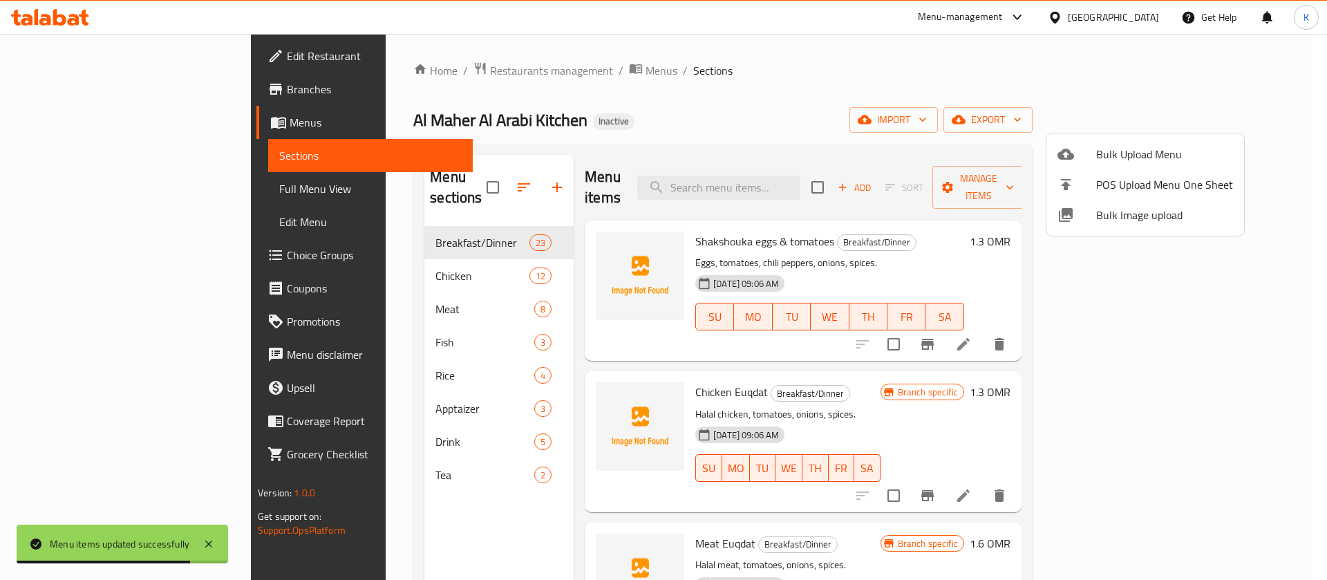
click at [690, 88] on div at bounding box center [663, 290] width 1327 height 580
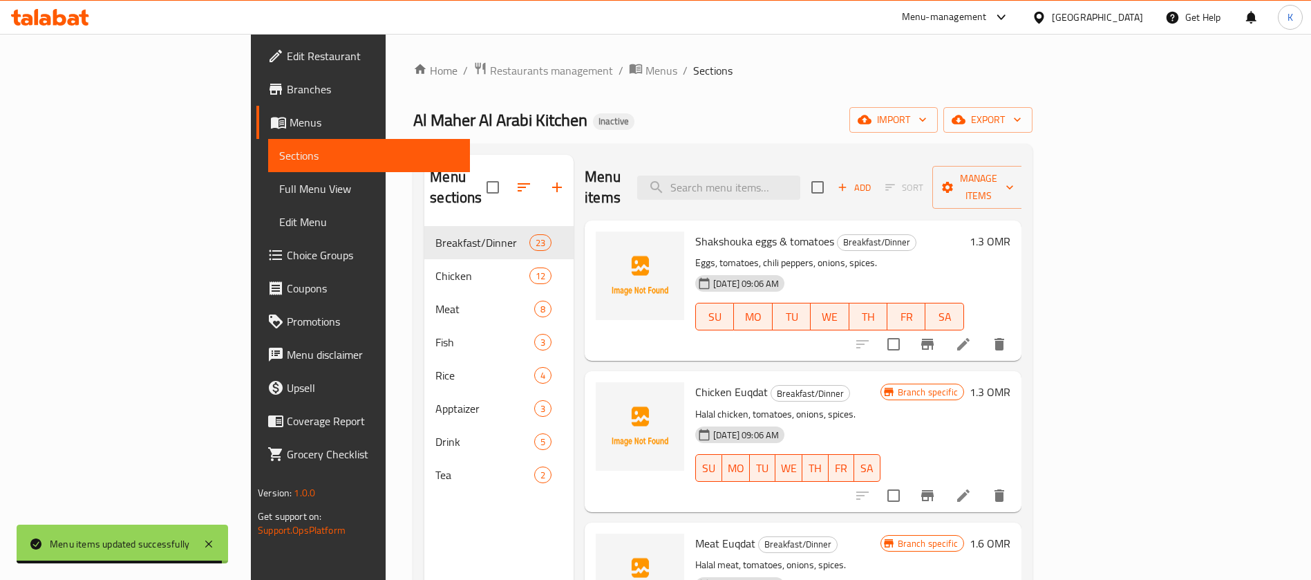
click at [279, 186] on span "Full Menu View" at bounding box center [369, 188] width 180 height 17
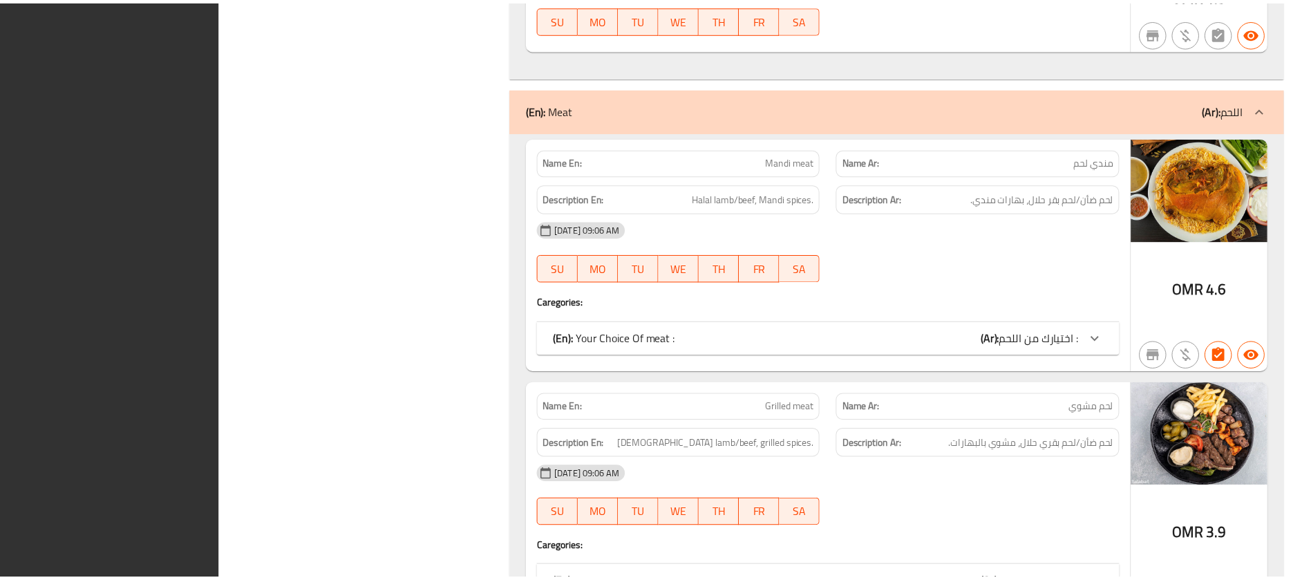
scroll to position [11549, 0]
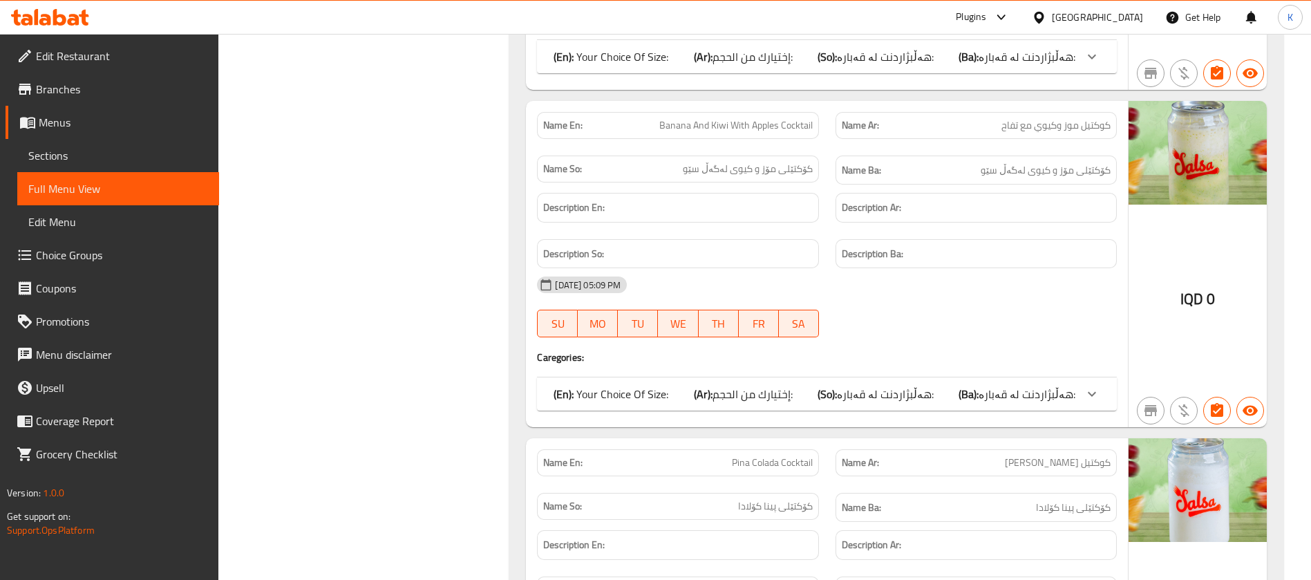
scroll to position [16770, 0]
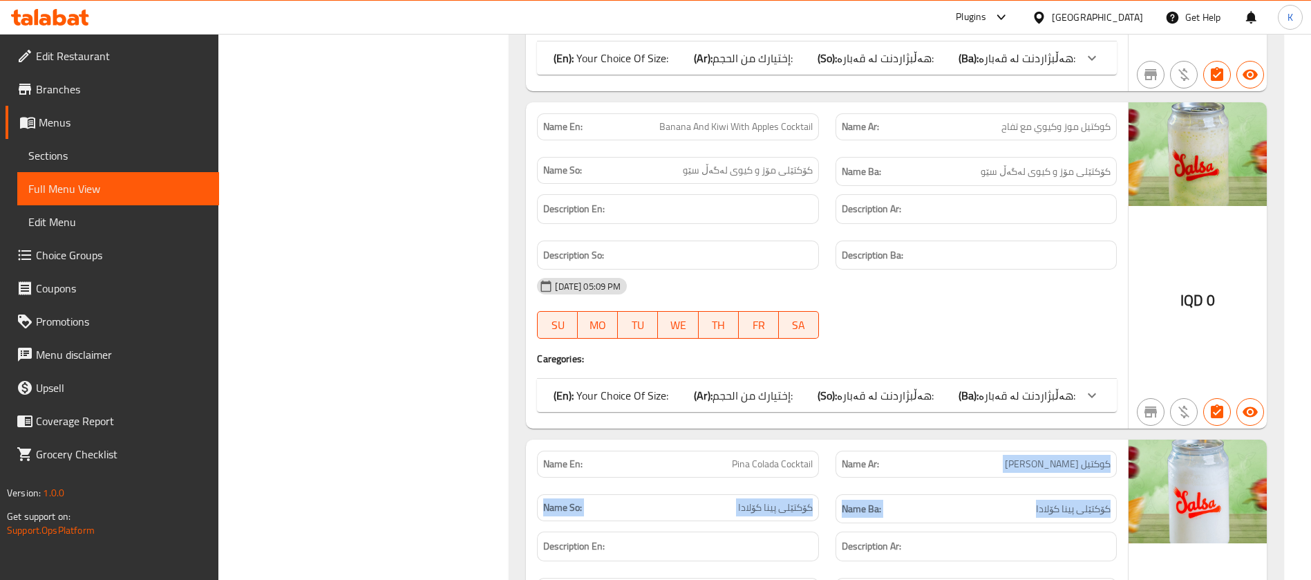
drag, startPoint x: 1028, startPoint y: 393, endPoint x: 1117, endPoint y: 329, distance: 109.9
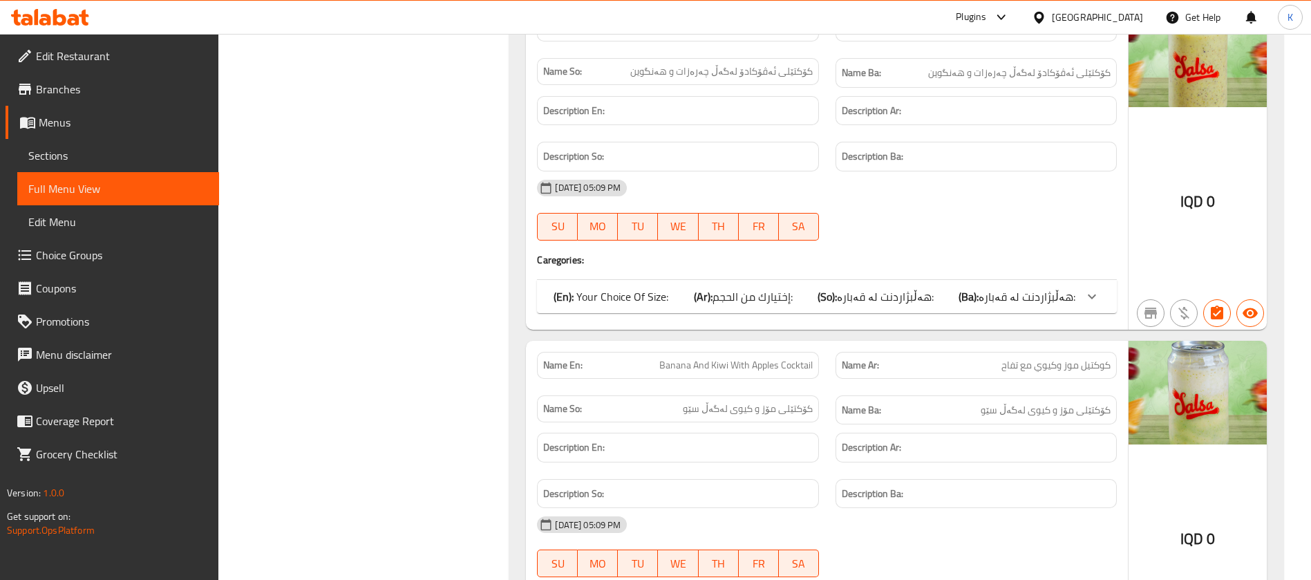
scroll to position [16530, 0]
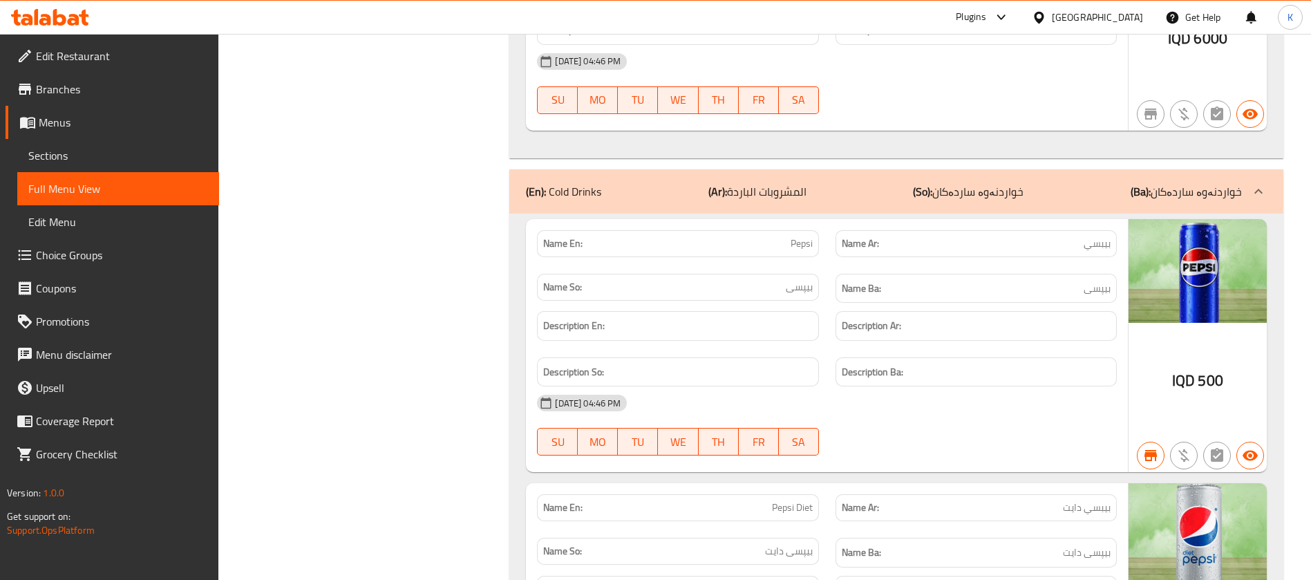
scroll to position [46709, 0]
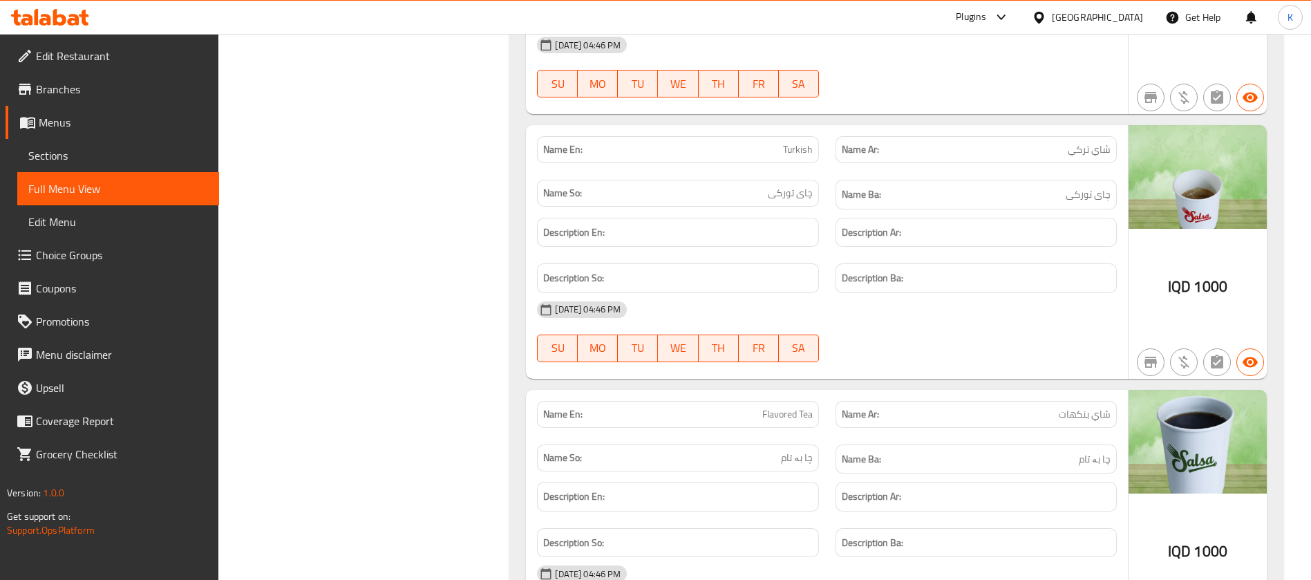
click at [64, 16] on icon at bounding box center [59, 17] width 13 height 17
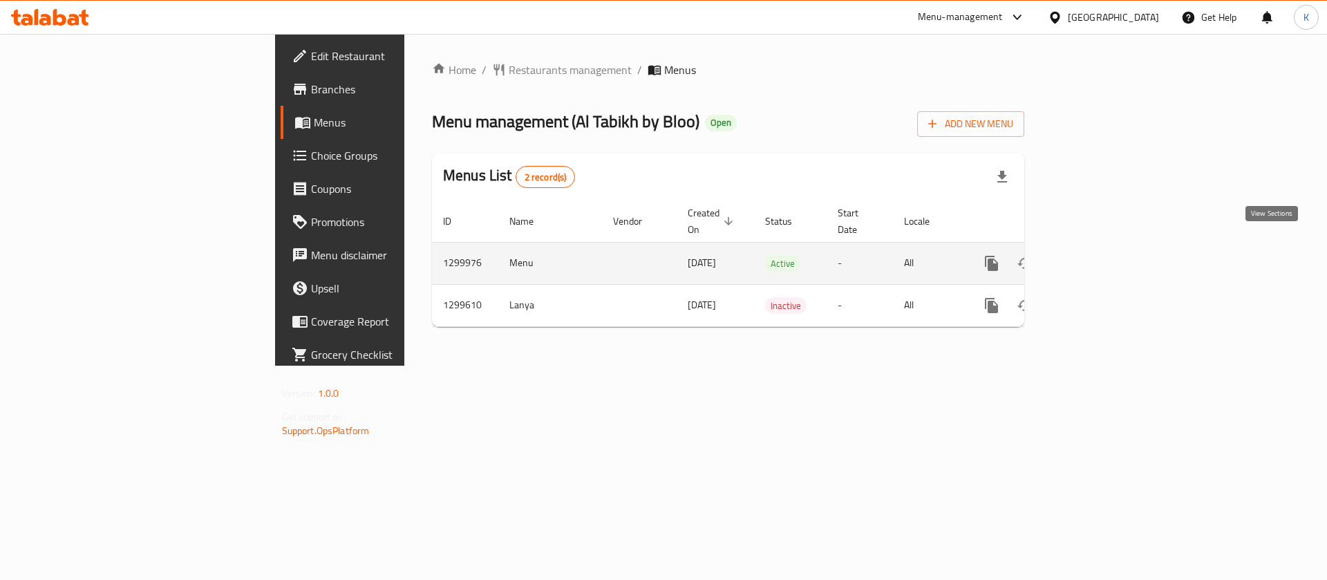
click at [1099, 255] on icon "enhanced table" at bounding box center [1091, 263] width 17 height 17
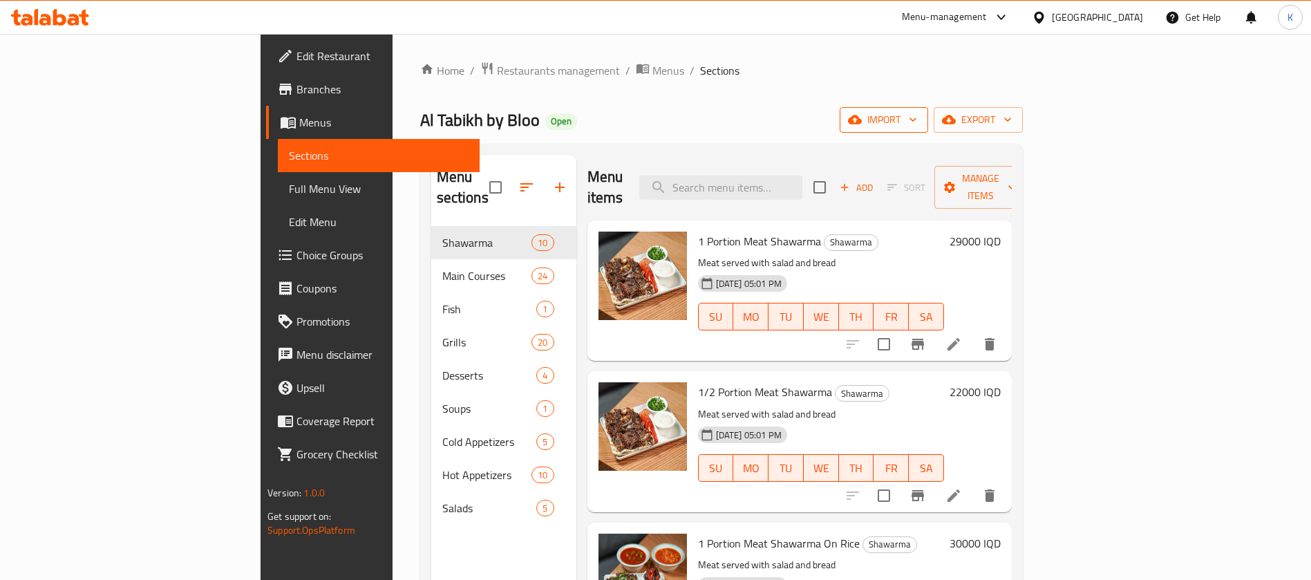
click at [917, 113] on span "import" at bounding box center [884, 119] width 66 height 17
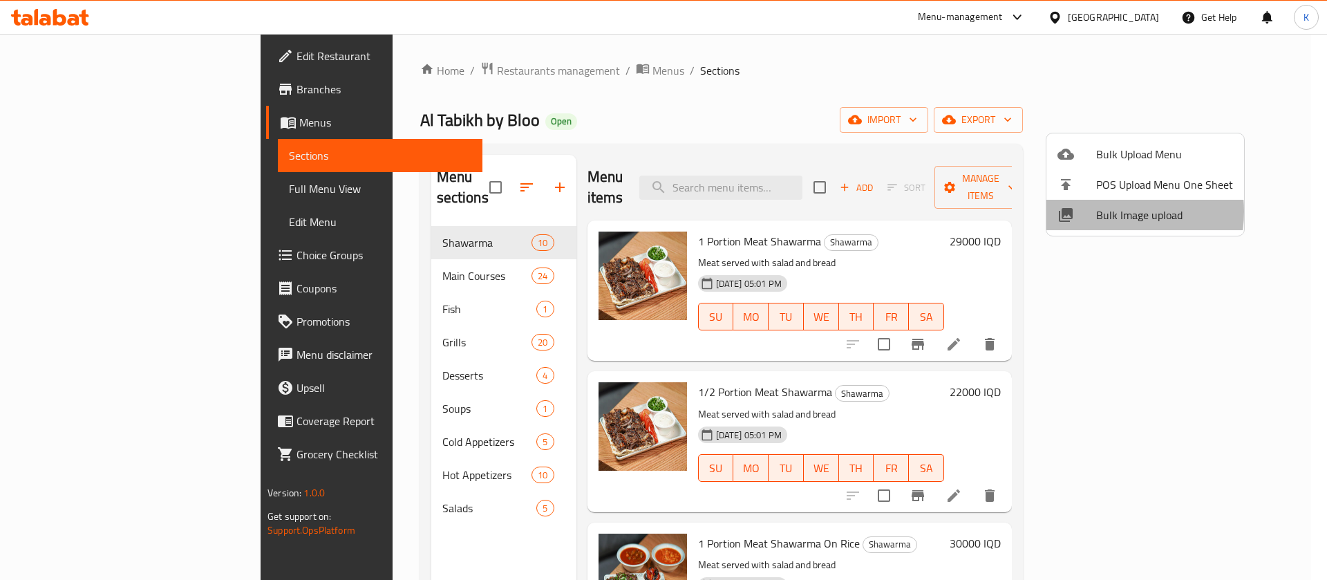
click at [1101, 211] on span "Bulk Image upload" at bounding box center [1164, 215] width 137 height 17
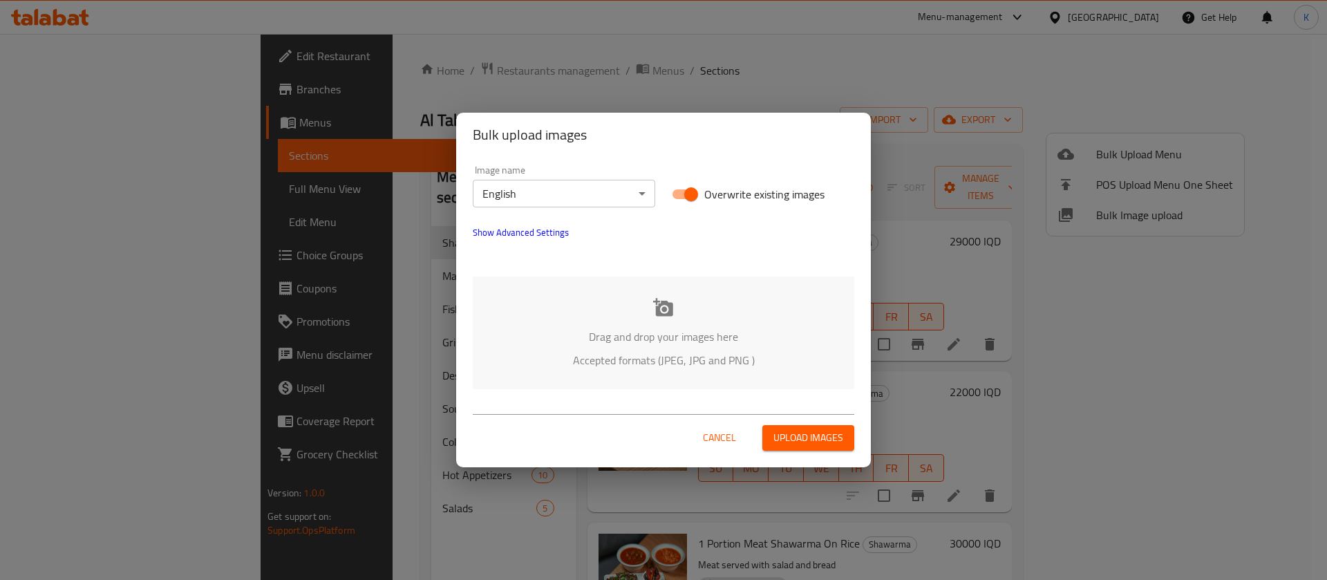
click at [646, 330] on p "Drag and drop your images here" at bounding box center [663, 336] width 340 height 17
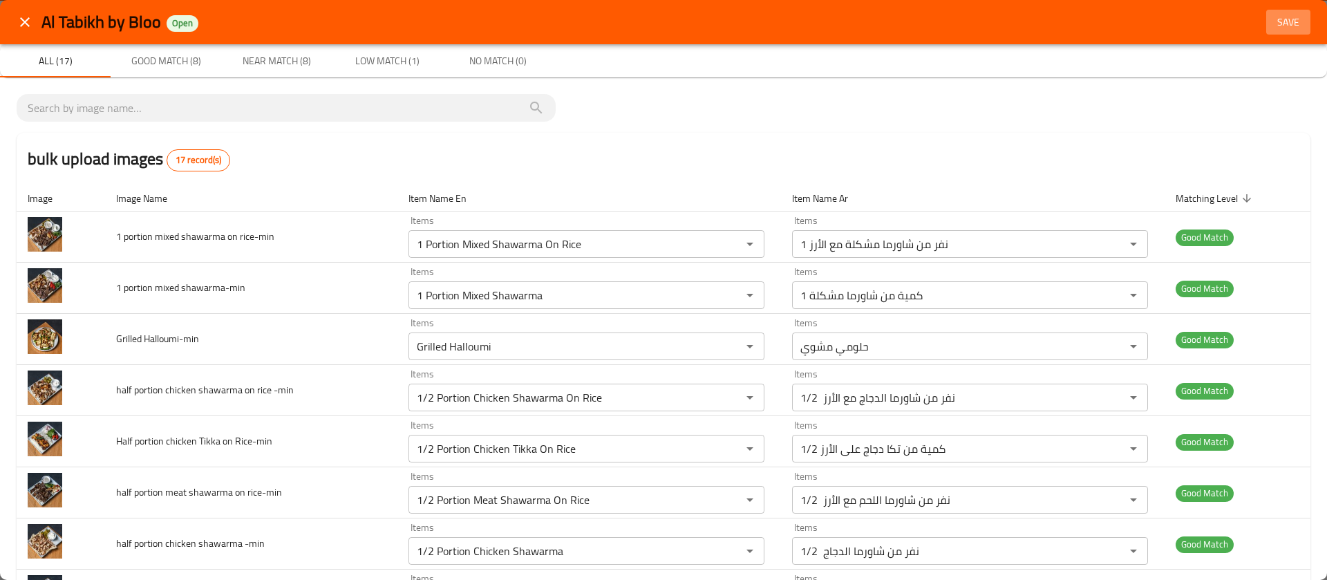
click at [1276, 26] on span "Save" at bounding box center [1287, 22] width 33 height 17
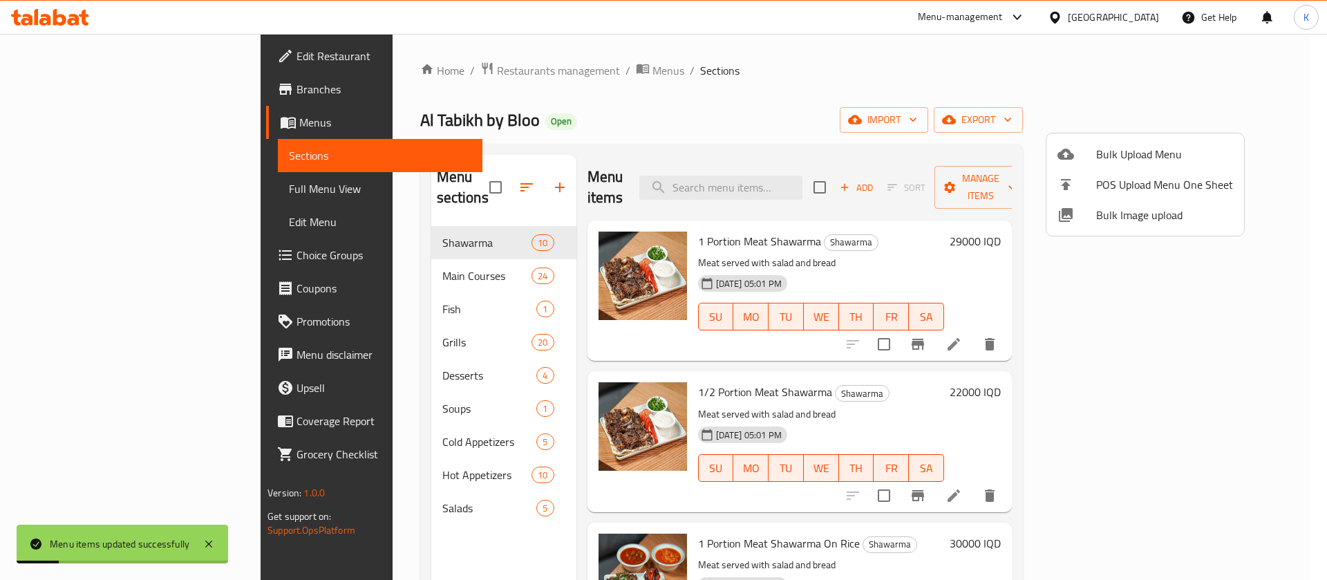
click at [125, 192] on div at bounding box center [663, 290] width 1327 height 580
click at [289, 192] on span "Full Menu View" at bounding box center [380, 188] width 182 height 17
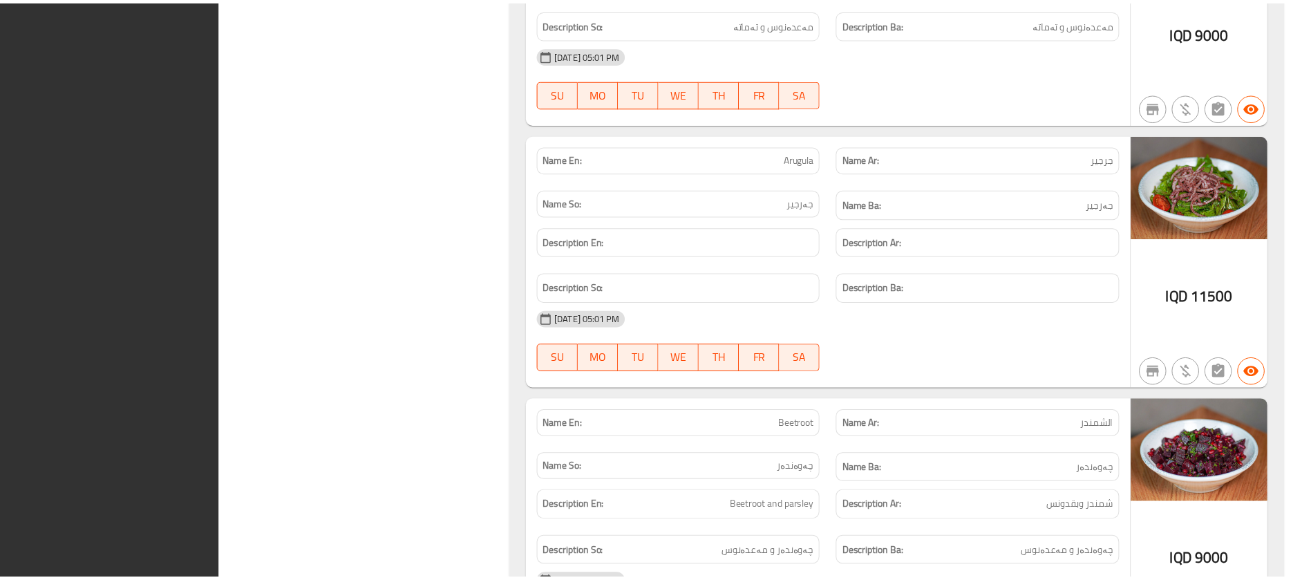
scroll to position [21552, 0]
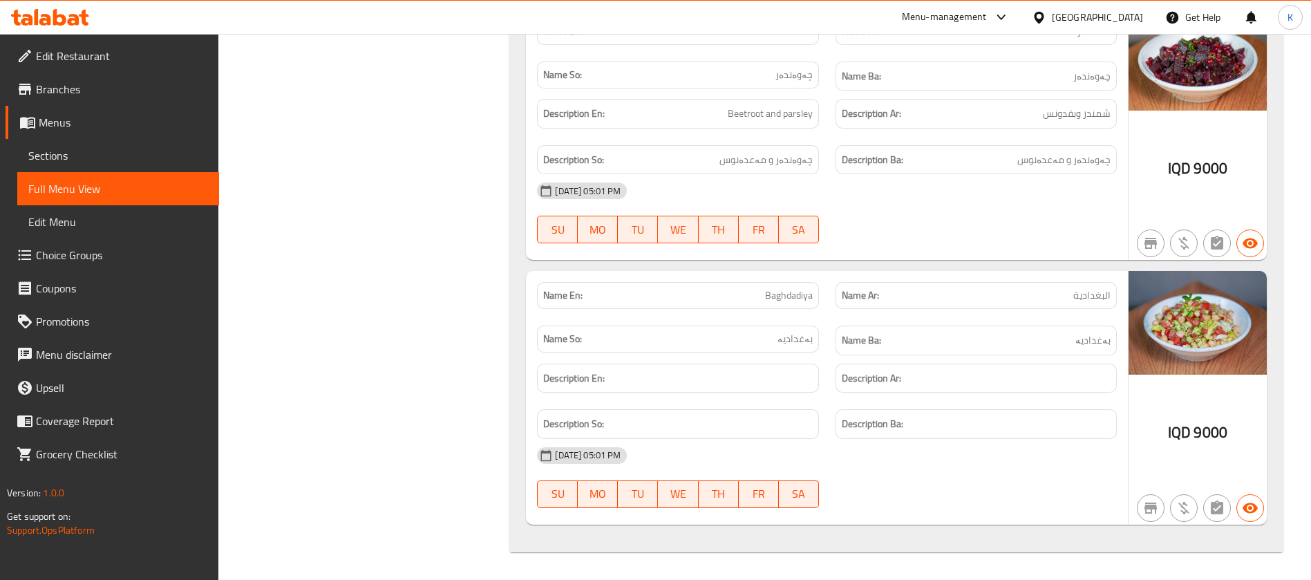
click at [1128, 17] on div "Iraq" at bounding box center [1097, 17] width 91 height 15
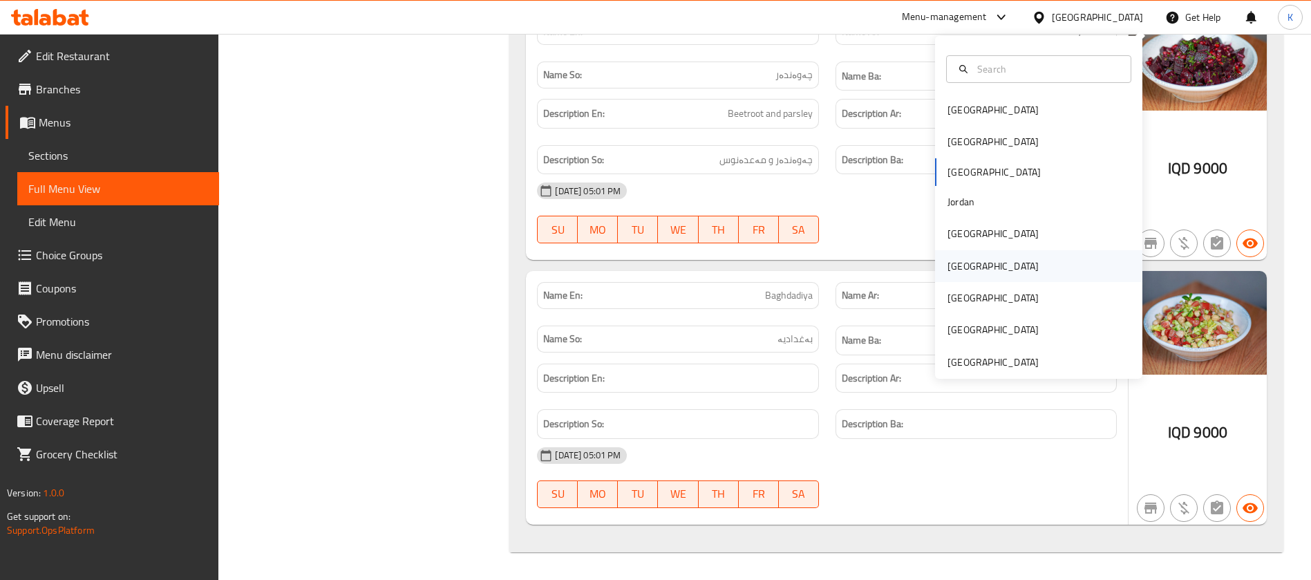
click at [953, 258] on div "[GEOGRAPHIC_DATA]" at bounding box center [992, 265] width 91 height 15
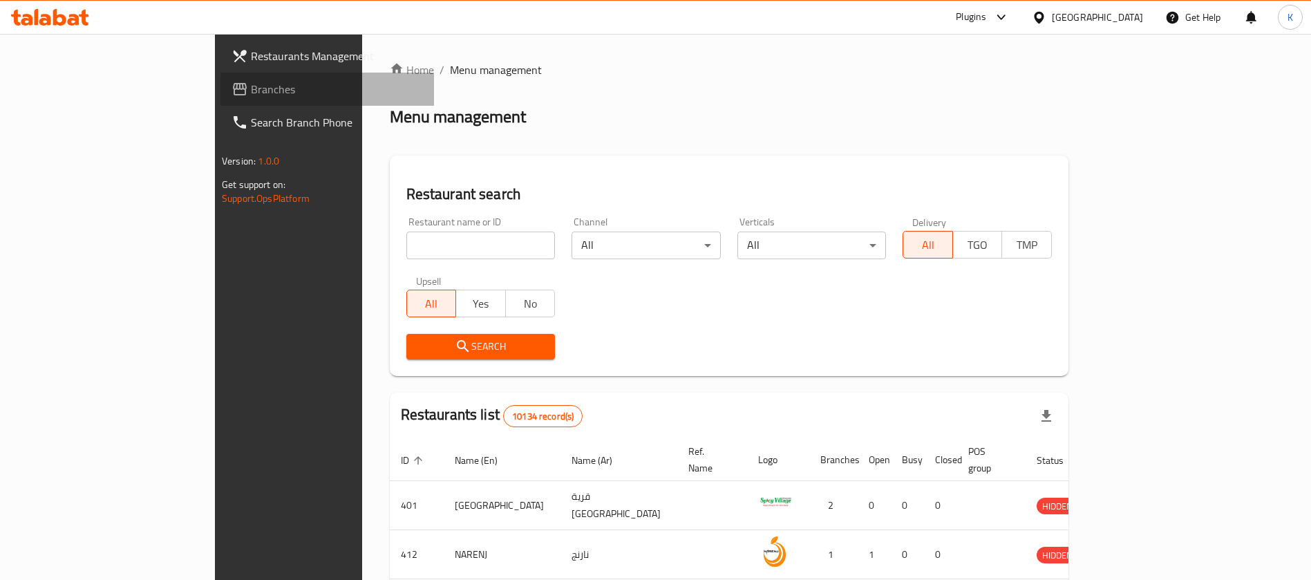
click at [251, 87] on span "Branches" at bounding box center [337, 89] width 172 height 17
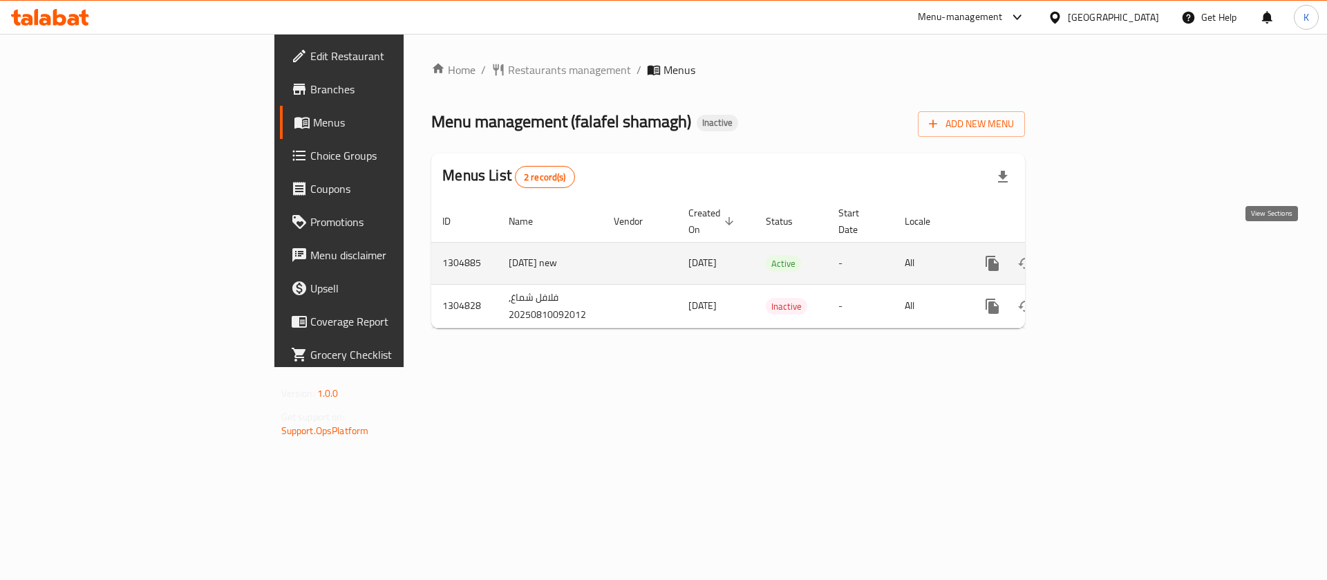
click at [1100, 255] on icon "enhanced table" at bounding box center [1091, 263] width 17 height 17
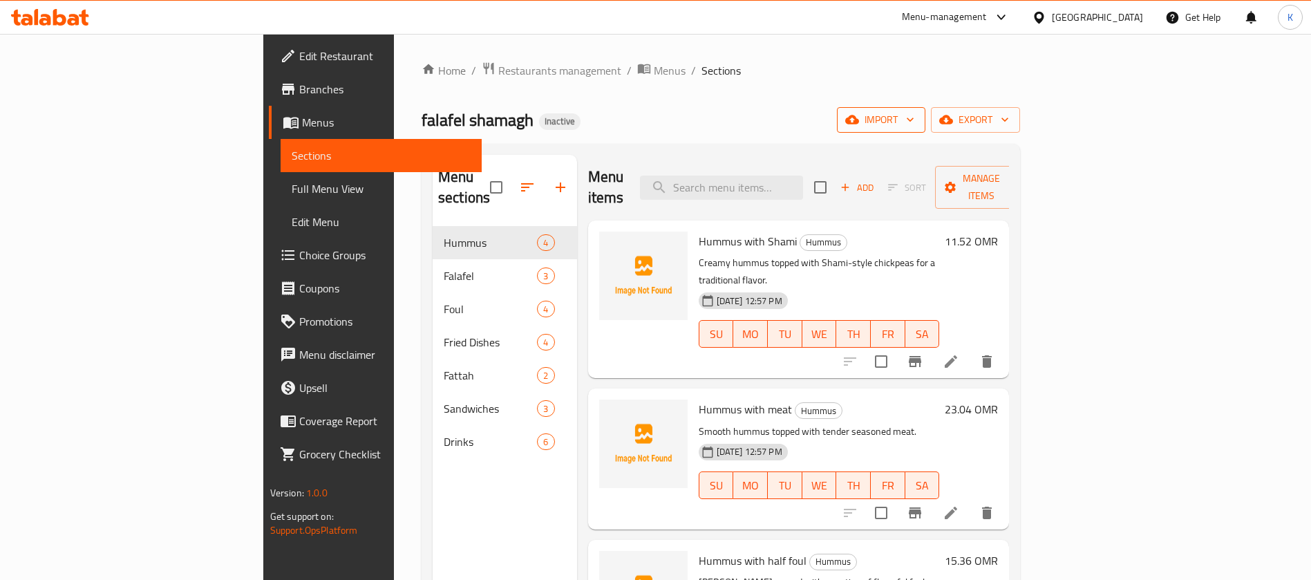
click at [914, 111] on span "import" at bounding box center [881, 119] width 66 height 17
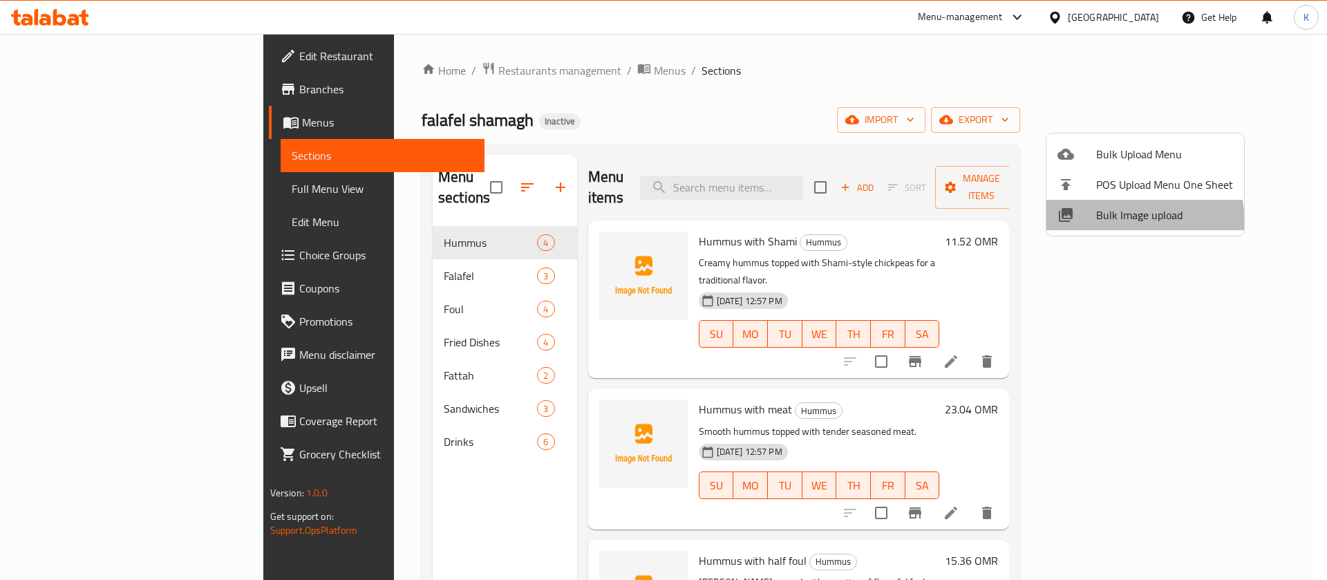
click at [1090, 225] on li "Bulk Image upload" at bounding box center [1145, 215] width 198 height 30
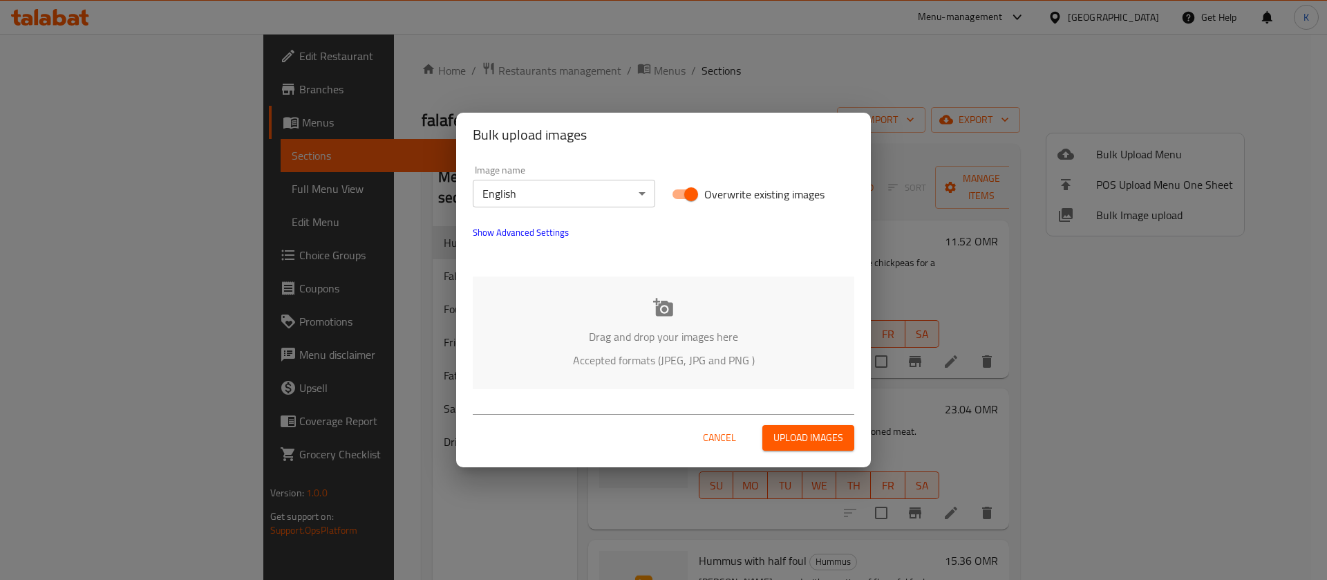
click at [636, 320] on div "Drag and drop your images here Accepted formats (JPEG, JPG and PNG )" at bounding box center [663, 332] width 381 height 113
